Goal: Information Seeking & Learning: Compare options

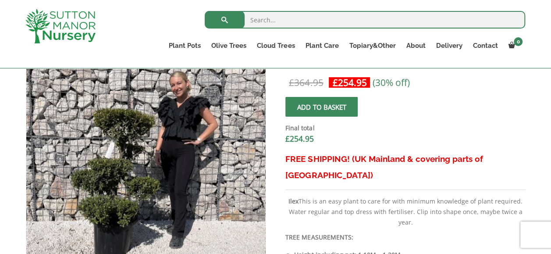
scroll to position [344, 0]
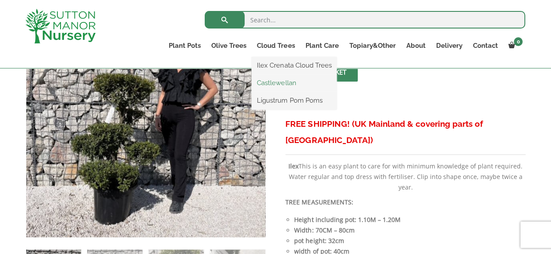
click at [283, 82] on link "Castlewellan" at bounding box center [294, 82] width 85 height 13
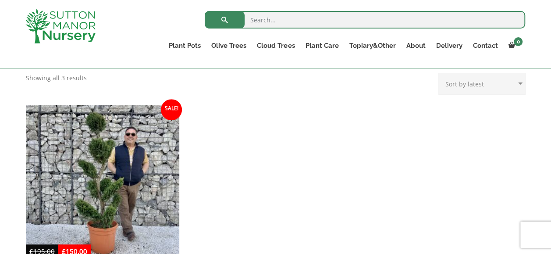
scroll to position [386, 0]
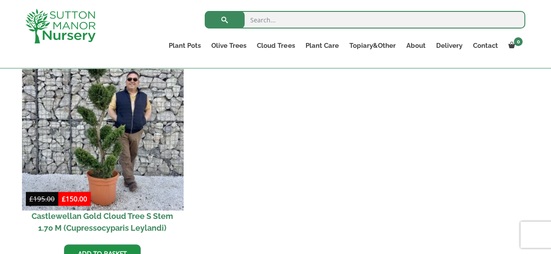
click at [99, 102] on img at bounding box center [102, 129] width 161 height 161
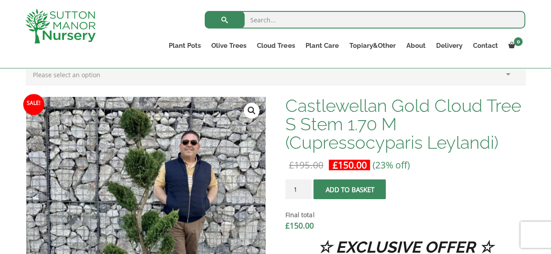
scroll to position [316, 0]
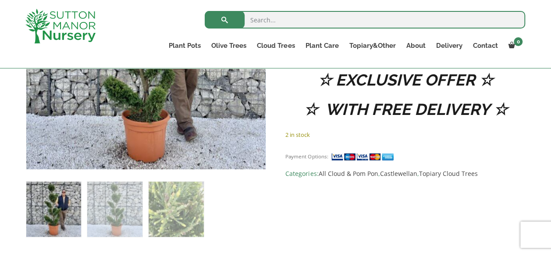
scroll to position [377, 0]
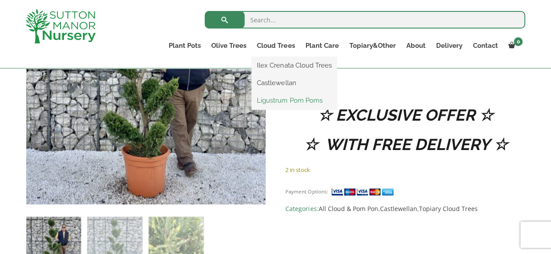
click at [287, 101] on link "Ligustrum Pom Poms" at bounding box center [294, 100] width 85 height 13
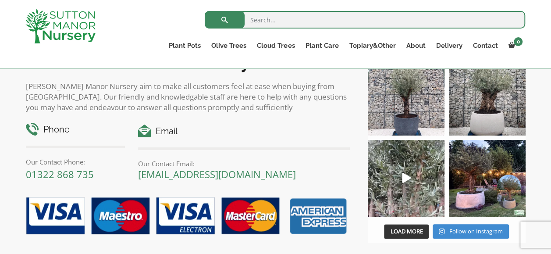
scroll to position [473, 0]
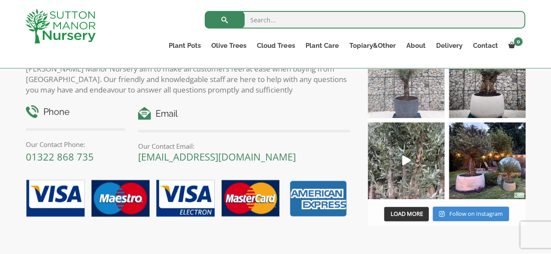
click at [404, 95] on img at bounding box center [406, 79] width 77 height 77
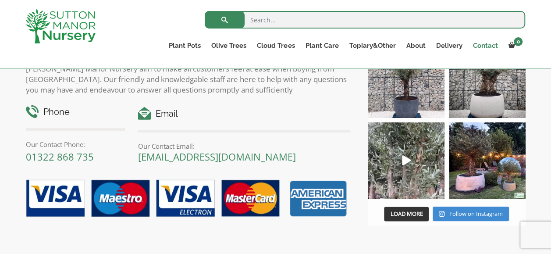
click at [488, 47] on link "Contact" at bounding box center [484, 45] width 35 height 12
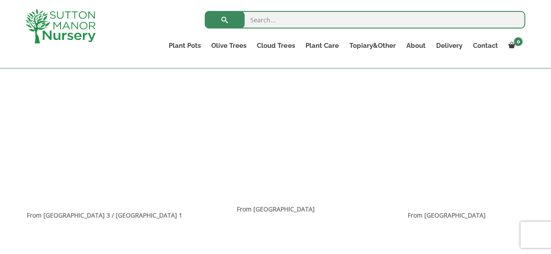
scroll to position [572, 0]
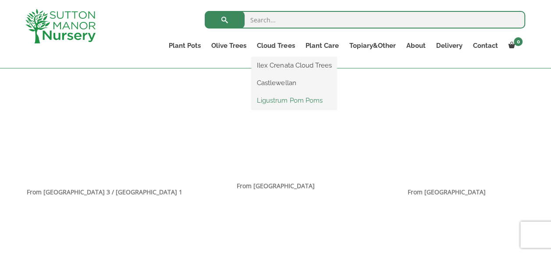
click at [285, 101] on link "Ligustrum Pom Poms" at bounding box center [294, 100] width 85 height 13
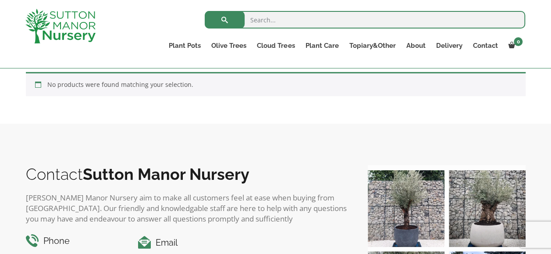
scroll to position [566, 0]
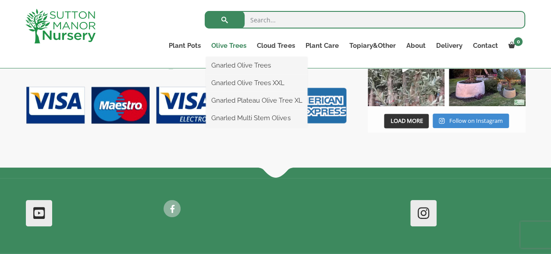
click at [230, 47] on link "Olive Trees" at bounding box center [229, 45] width 46 height 12
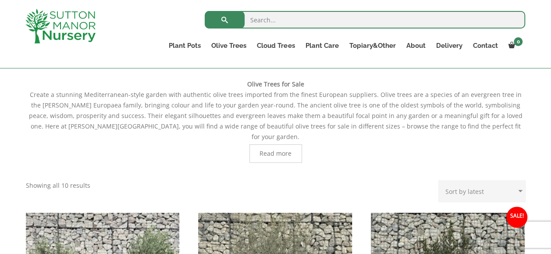
scroll to position [187, 0]
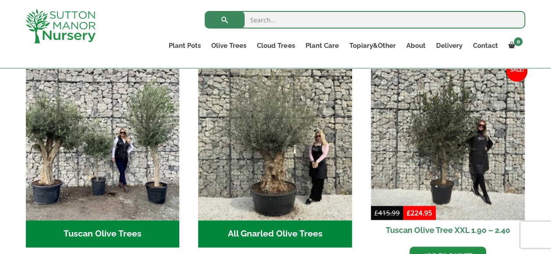
scroll to position [344, 0]
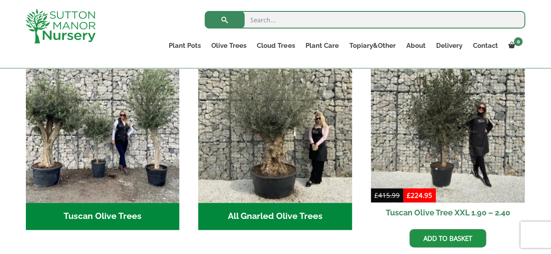
click at [97, 206] on h2 "Tuscan Olive Trees (9)" at bounding box center [103, 215] width 154 height 27
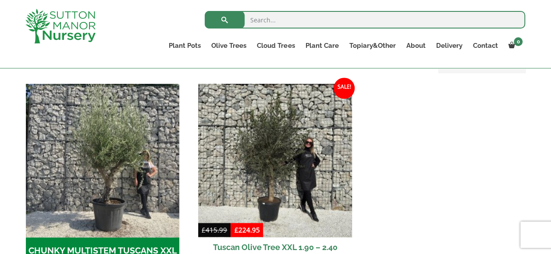
scroll to position [245, 0]
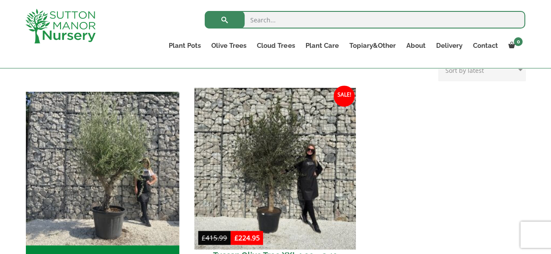
click at [268, 163] on img at bounding box center [275, 168] width 161 height 161
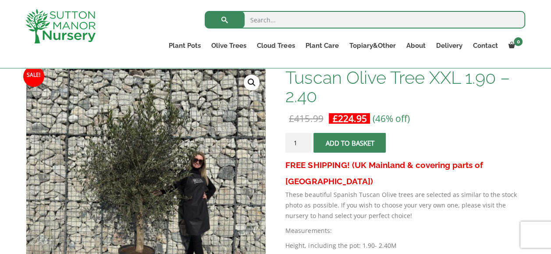
scroll to position [175, 0]
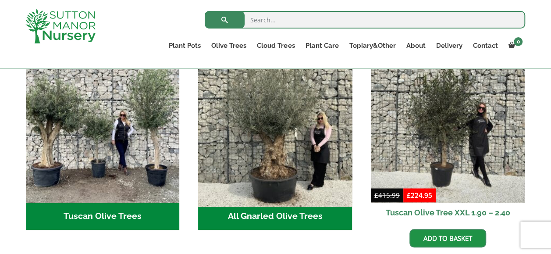
click at [277, 117] on img "Visit product category All Gnarled Olive Trees" at bounding box center [275, 125] width 161 height 161
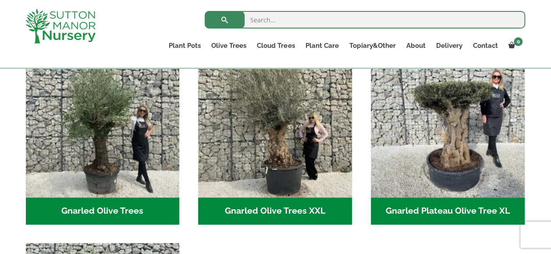
scroll to position [239, 0]
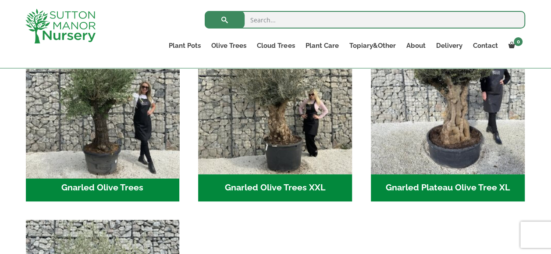
click at [113, 154] on img "Visit product category Gnarled Olive Trees" at bounding box center [102, 97] width 161 height 161
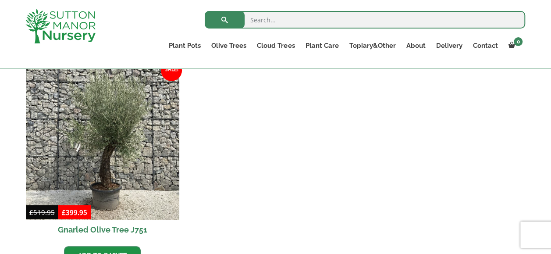
scroll to position [1181, 0]
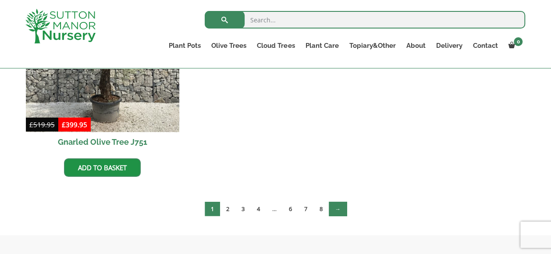
click at [336, 207] on link "→" at bounding box center [338, 209] width 18 height 14
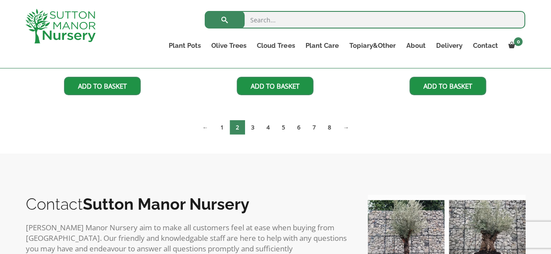
scroll to position [1268, 0]
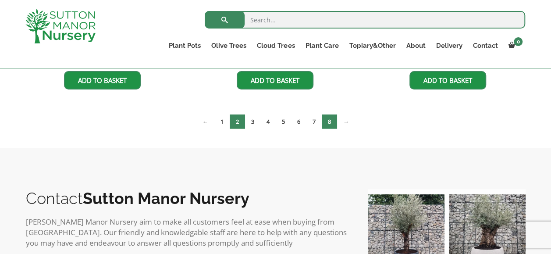
click at [330, 121] on link "8" at bounding box center [329, 121] width 15 height 14
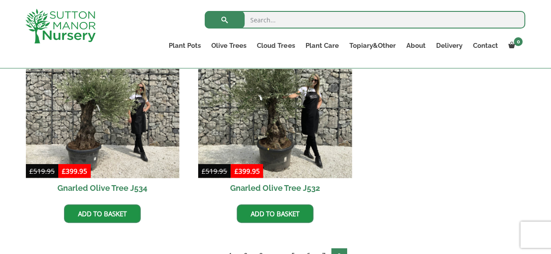
scroll to position [719, 0]
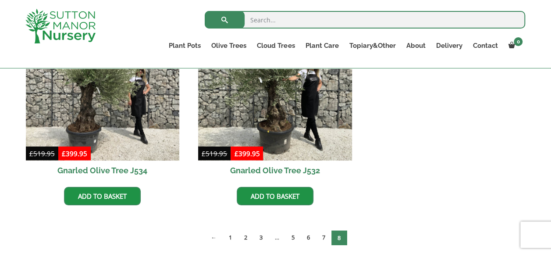
click at [337, 234] on span "8" at bounding box center [338, 237] width 15 height 14
click at [339, 233] on span "8" at bounding box center [338, 237] width 15 height 14
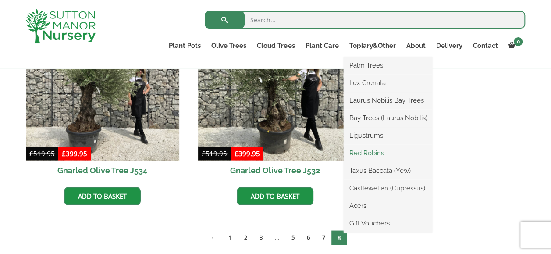
click at [373, 155] on link "Red Robins" at bounding box center [388, 152] width 89 height 13
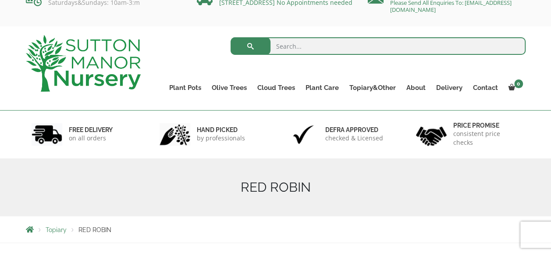
scroll to position [41, 0]
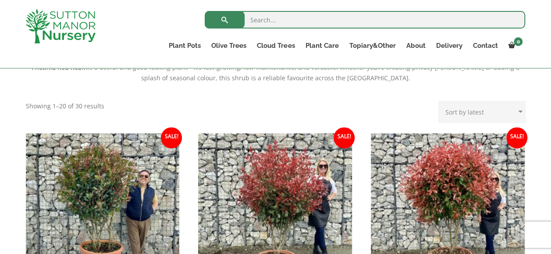
scroll to position [309, 0]
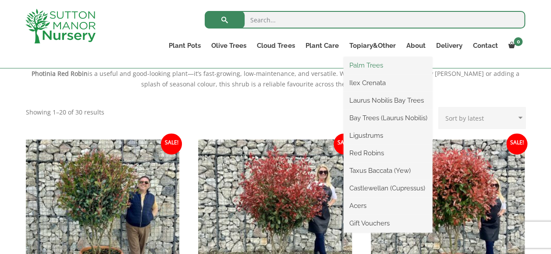
click at [372, 66] on link "Palm Trees" at bounding box center [388, 65] width 89 height 13
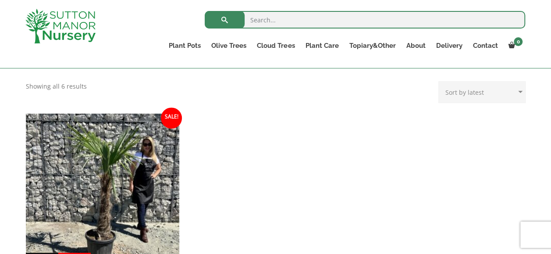
scroll to position [257, 0]
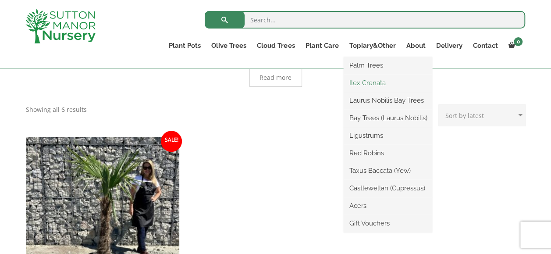
click at [366, 84] on link "Ilex Crenata" at bounding box center [388, 82] width 89 height 13
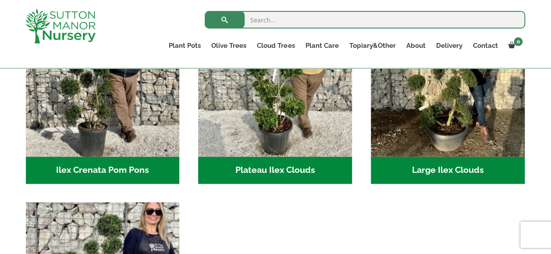
scroll to position [327, 0]
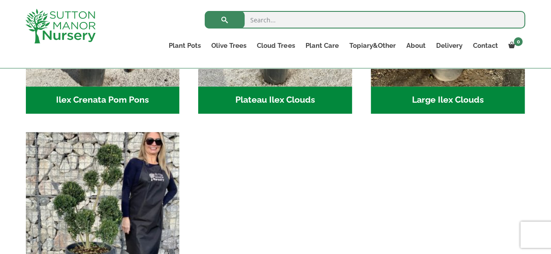
click at [451, 91] on h2 "Large Ilex Clouds (48)" at bounding box center [448, 99] width 154 height 27
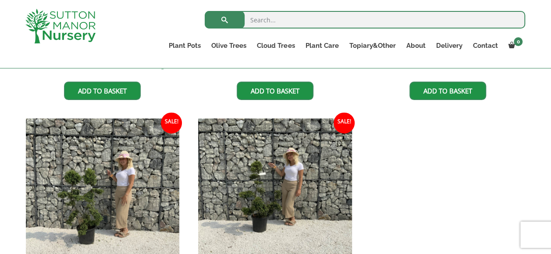
scroll to position [701, 0]
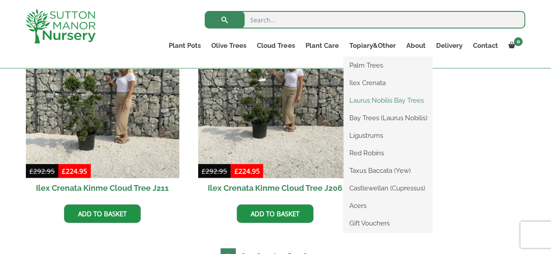
click at [374, 103] on link "Laurus Nobilis Bay Trees" at bounding box center [388, 100] width 89 height 13
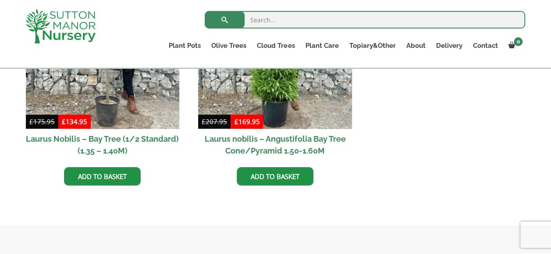
scroll to position [479, 0]
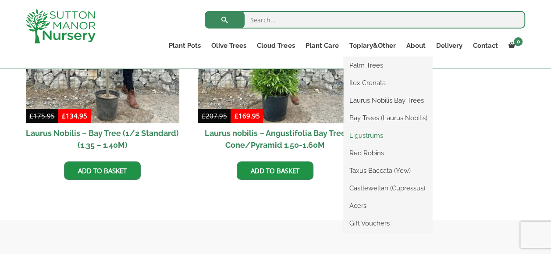
click at [368, 134] on link "Ligustrums" at bounding box center [388, 135] width 89 height 13
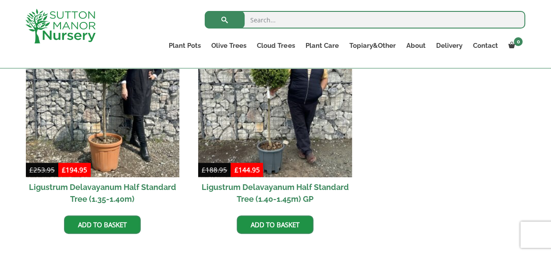
scroll to position [280, 0]
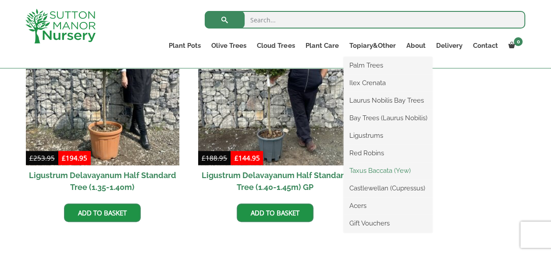
click at [372, 172] on link "Taxus Baccata (Yew)" at bounding box center [388, 170] width 89 height 13
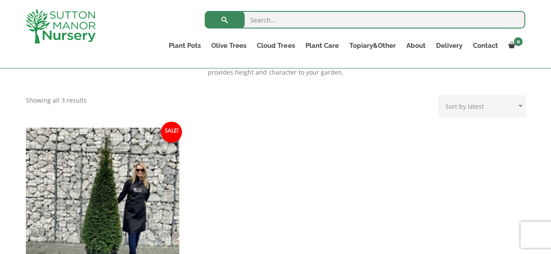
scroll to position [380, 0]
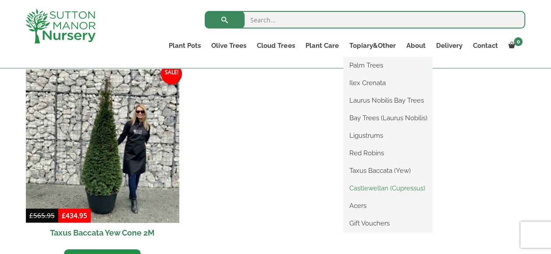
click at [389, 187] on link "Castlewellan (Cupressus)" at bounding box center [388, 187] width 89 height 13
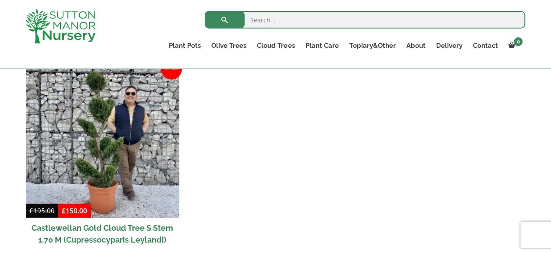
scroll to position [409, 0]
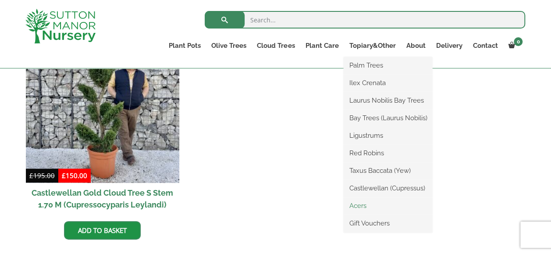
click at [363, 207] on link "Acers" at bounding box center [388, 205] width 89 height 13
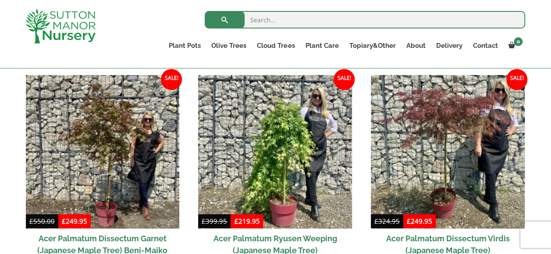
scroll to position [245, 0]
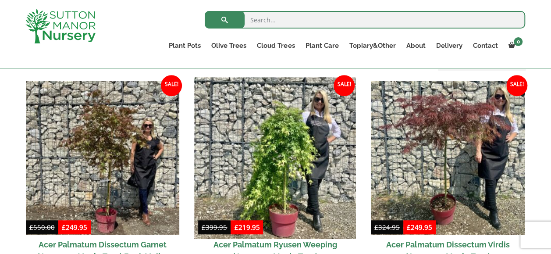
click at [278, 160] on img at bounding box center [275, 157] width 161 height 161
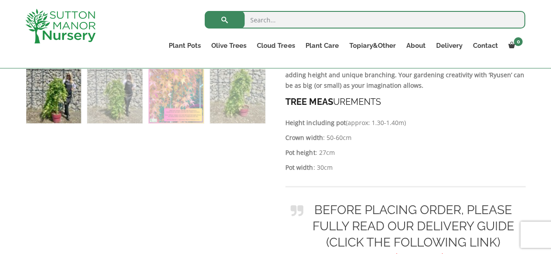
scroll to position [537, 0]
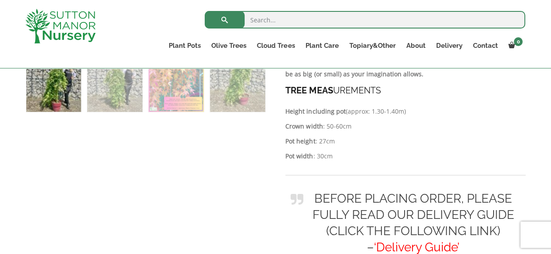
click at [550, 251] on div "Add plant food to your order? Please select an option (x1) 1k Bag (£15.00) (x2)…" at bounding box center [275, 225] width 551 height 1150
click at [417, 240] on span "‘Delivery Guide’" at bounding box center [416, 247] width 85 height 14
click input "Delivery Guide" at bounding box center [0, 0] width 0 height 0
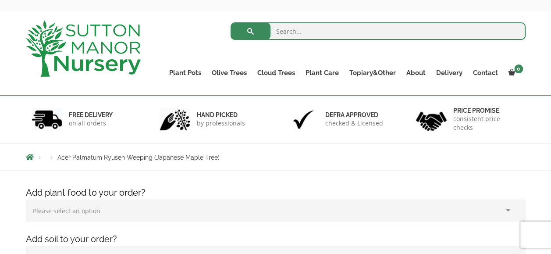
scroll to position [0, 0]
